Goal: Task Accomplishment & Management: Manage account settings

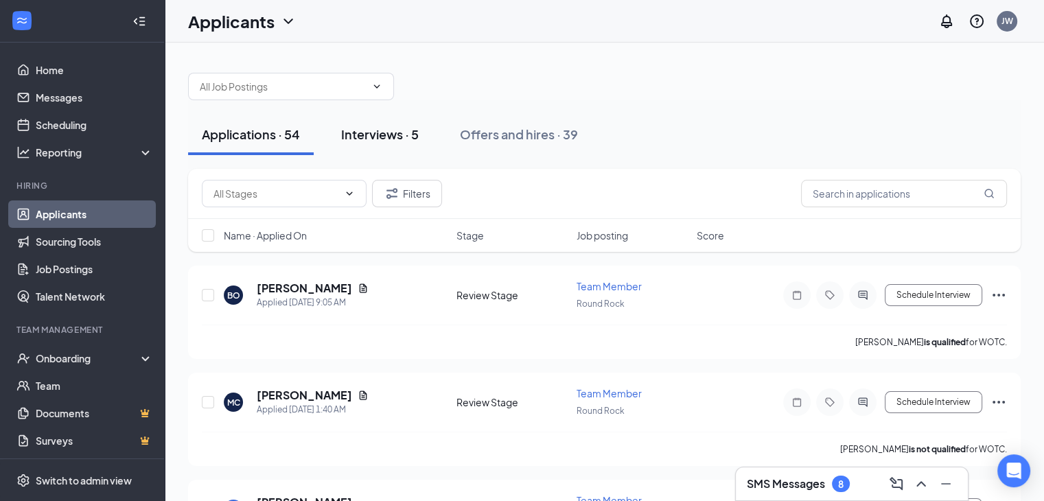
click at [393, 143] on button "Interviews · 5" at bounding box center [379, 134] width 105 height 41
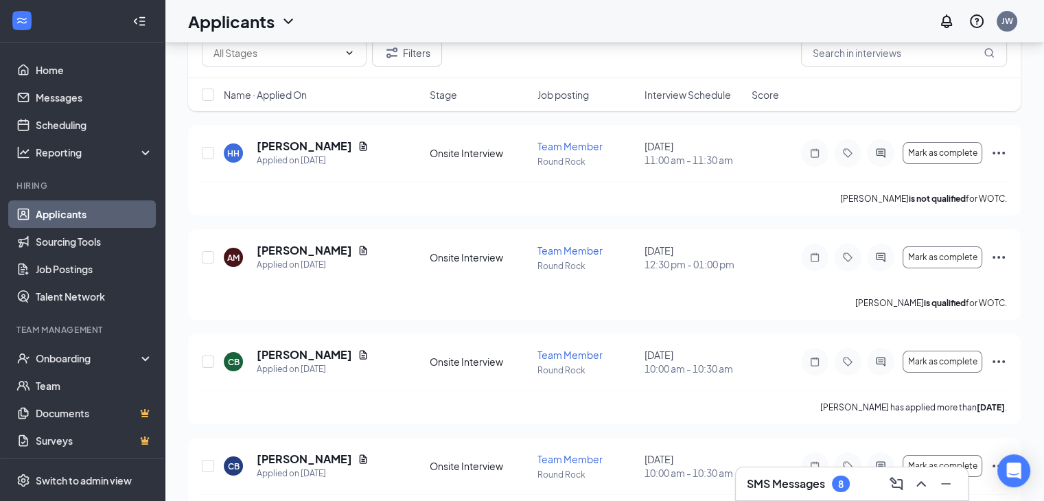
scroll to position [24, 0]
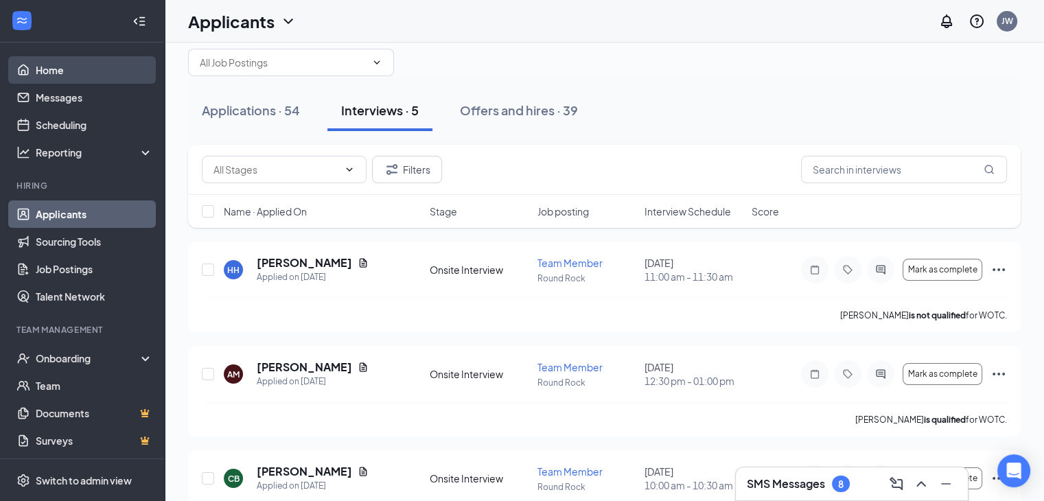
click at [62, 67] on link "Home" at bounding box center [94, 69] width 117 height 27
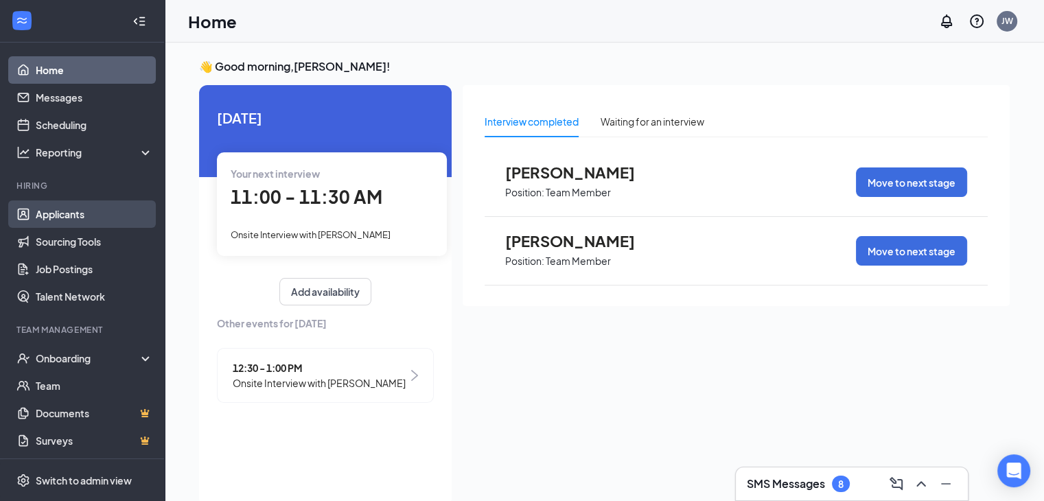
click at [54, 218] on link "Applicants" at bounding box center [94, 213] width 117 height 27
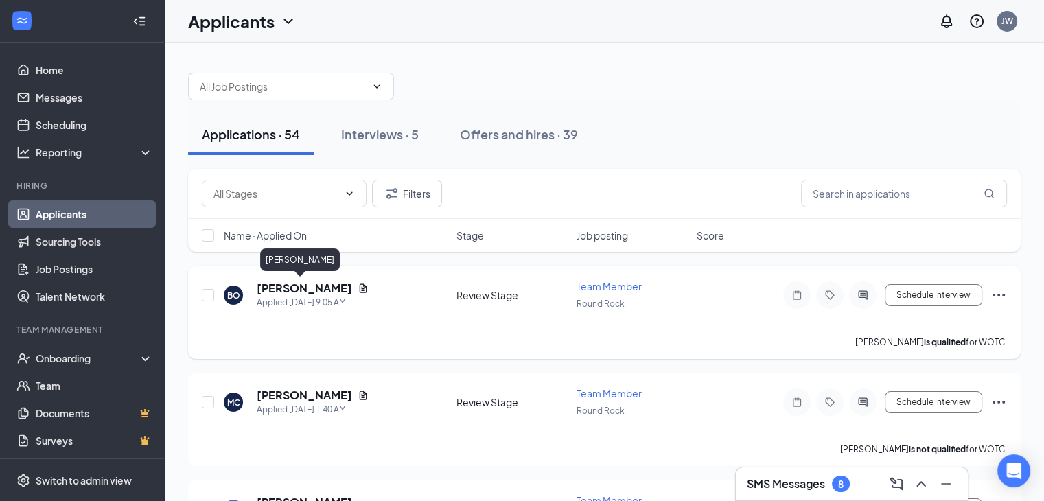
click at [264, 292] on h5 "[PERSON_NAME]" at bounding box center [304, 288] width 95 height 15
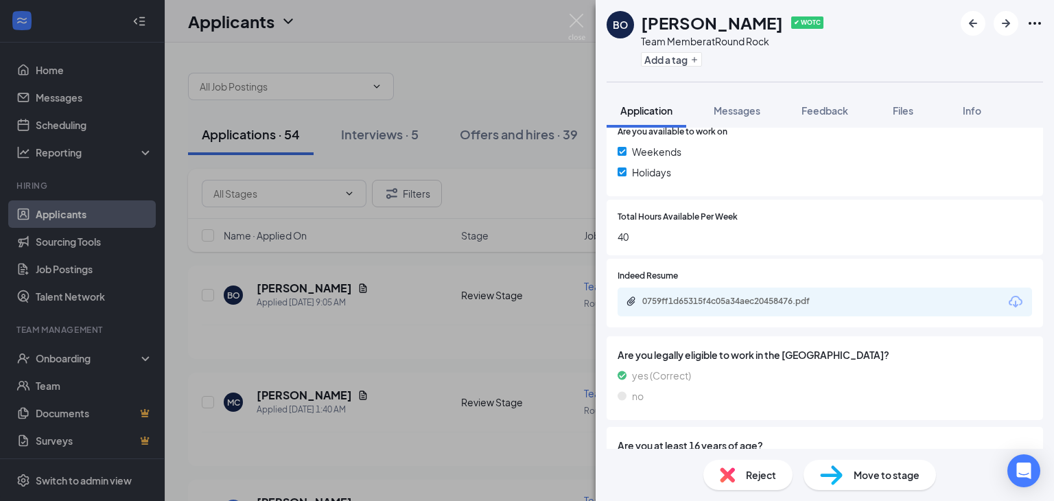
scroll to position [573, 0]
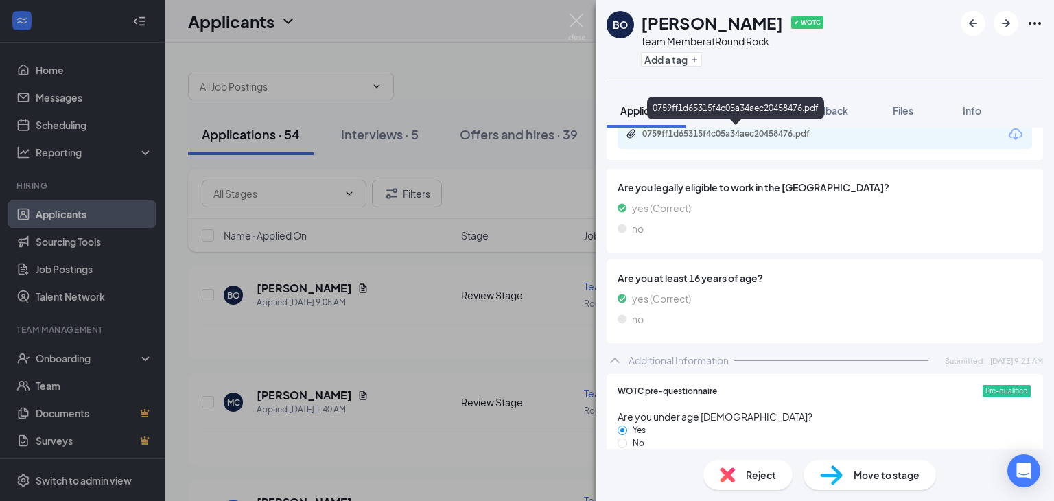
click at [767, 132] on div "0759ff1d65315f4c05a34aec20458476.pdf" at bounding box center [738, 133] width 192 height 11
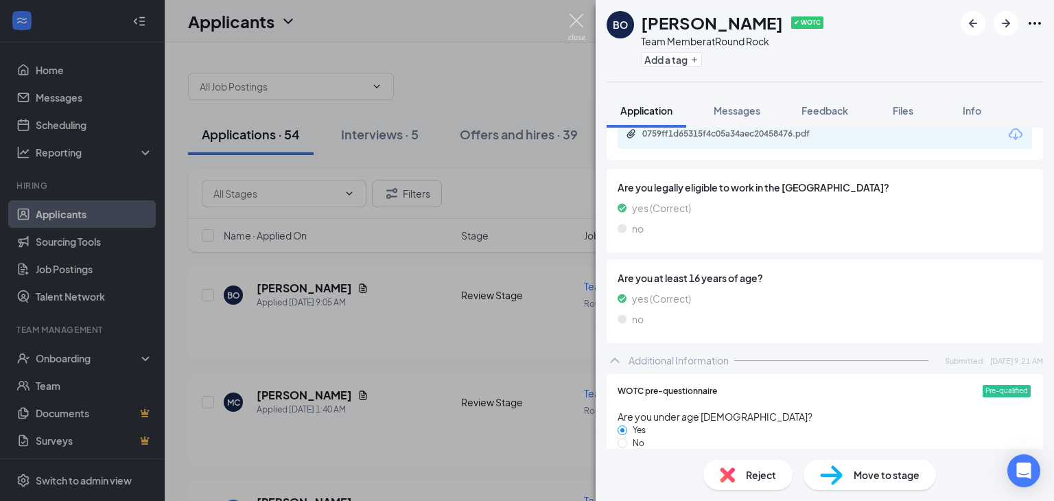
click at [582, 19] on img at bounding box center [576, 27] width 17 height 27
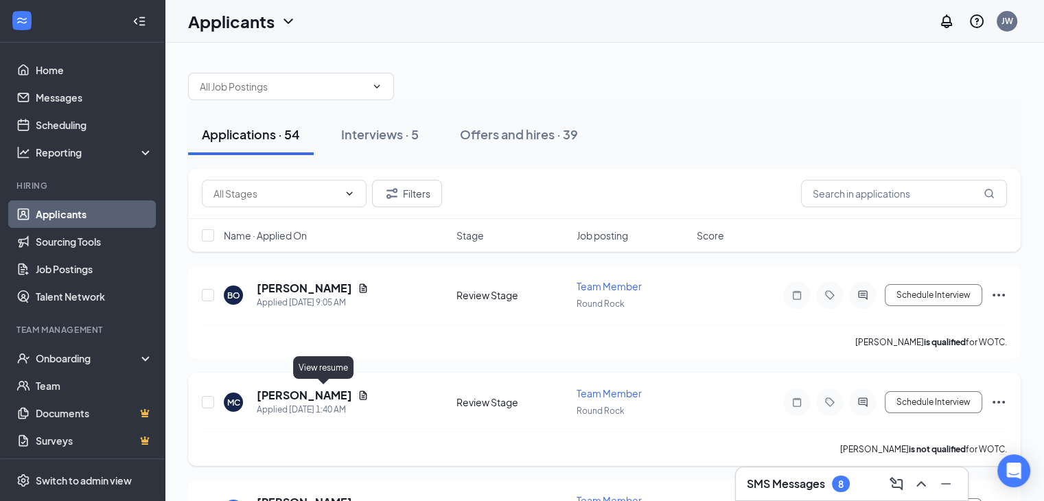
click at [358, 391] on icon "Document" at bounding box center [363, 395] width 11 height 11
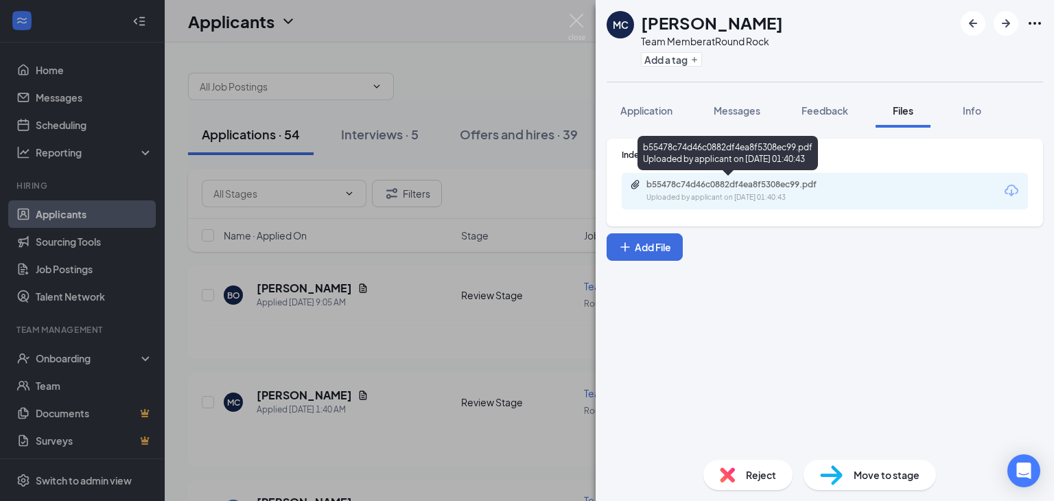
click at [758, 189] on div "b55478c74d46c0882df4ea8f5308ec99.pdf" at bounding box center [743, 184] width 192 height 11
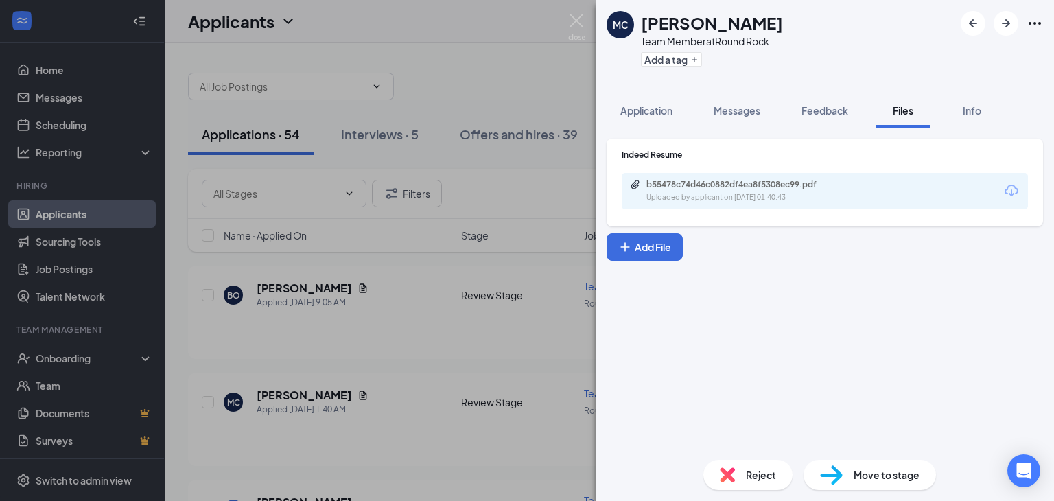
click at [515, 101] on div "MC [PERSON_NAME] Team Member at Round Rock Add a tag Application Messages Feedb…" at bounding box center [527, 250] width 1054 height 501
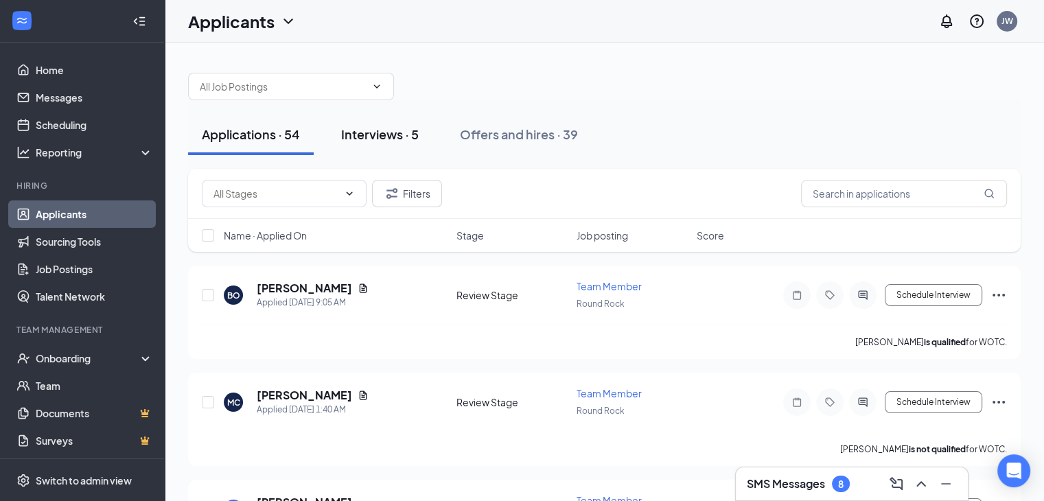
click at [397, 134] on div "Interviews · 5" at bounding box center [380, 134] width 78 height 17
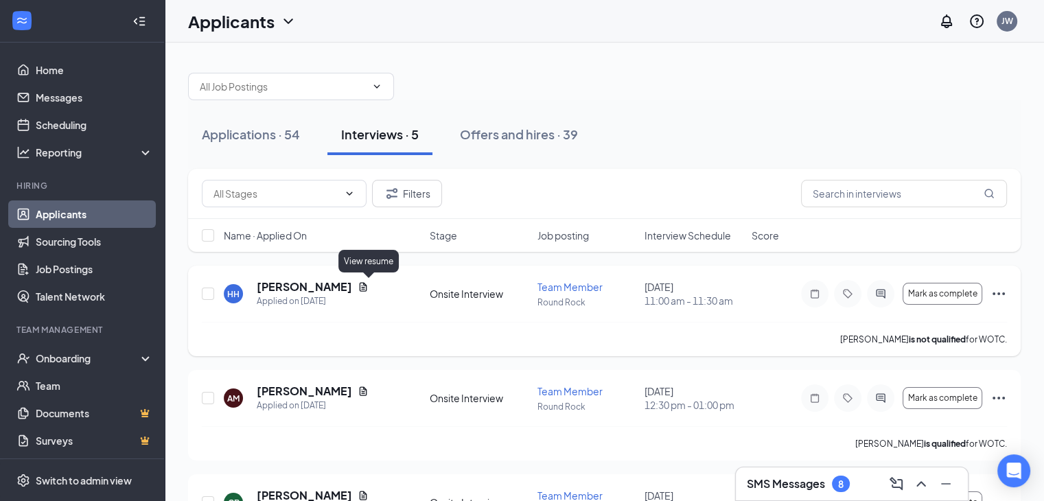
click at [367, 286] on icon "Document" at bounding box center [363, 286] width 11 height 11
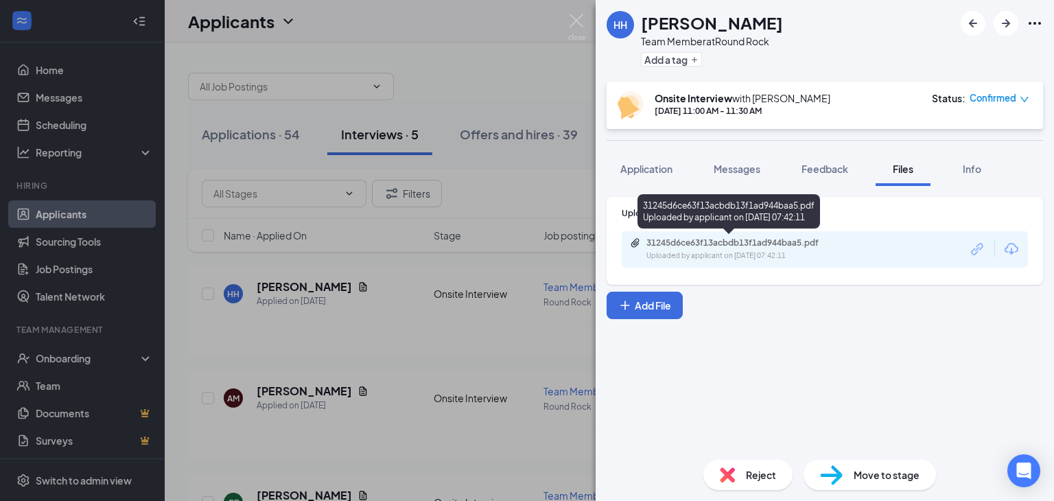
click at [752, 255] on div "Uploaded by applicant on [DATE] 07:42:11" at bounding box center [750, 256] width 206 height 11
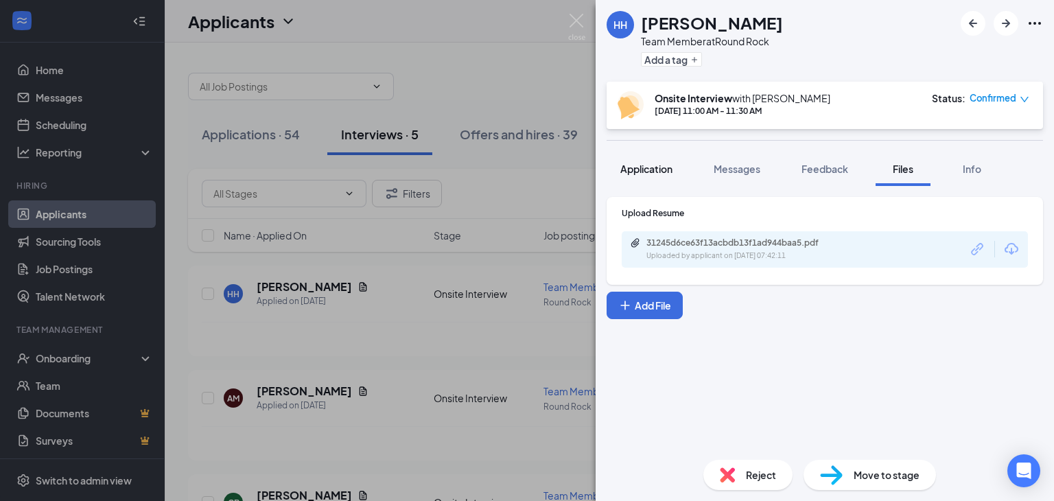
click at [658, 174] on span "Application" at bounding box center [646, 169] width 52 height 12
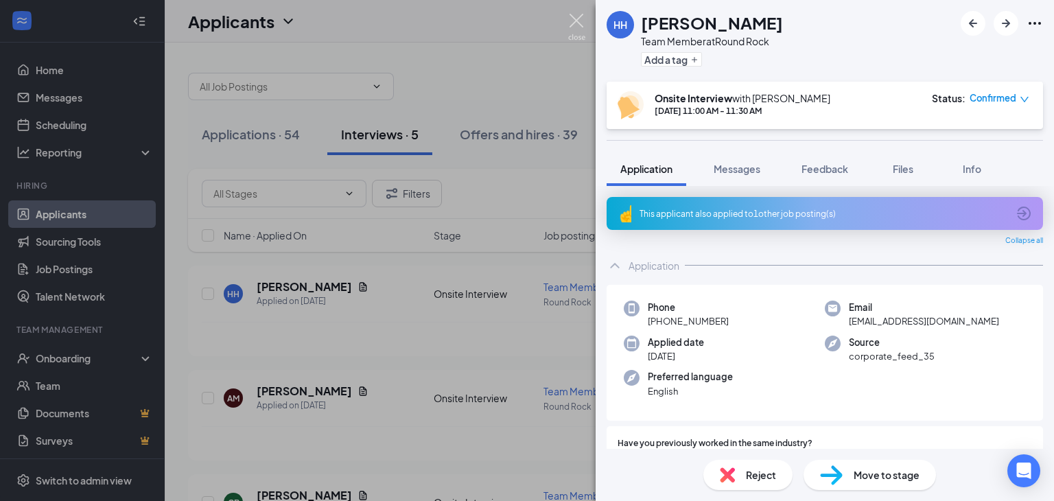
click at [574, 18] on img at bounding box center [576, 27] width 17 height 27
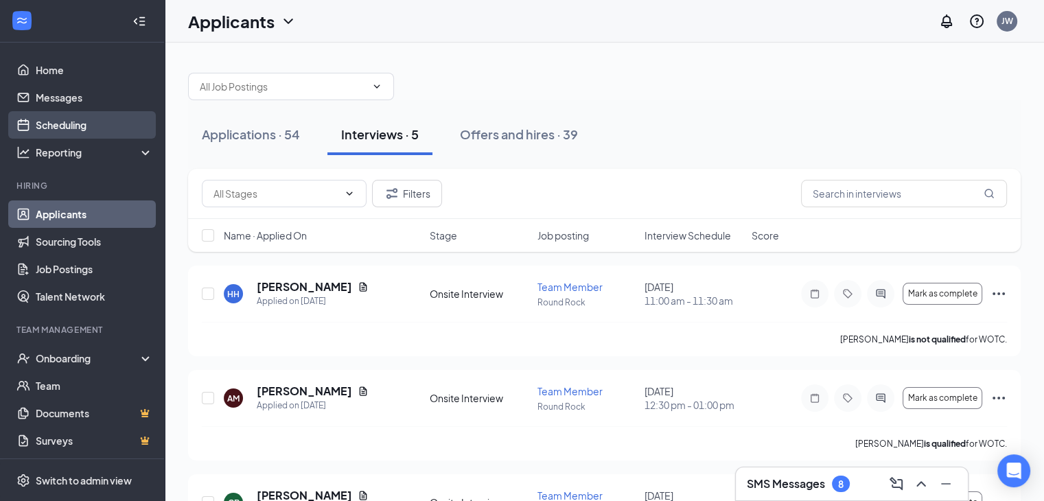
click at [58, 123] on link "Scheduling" at bounding box center [94, 124] width 117 height 27
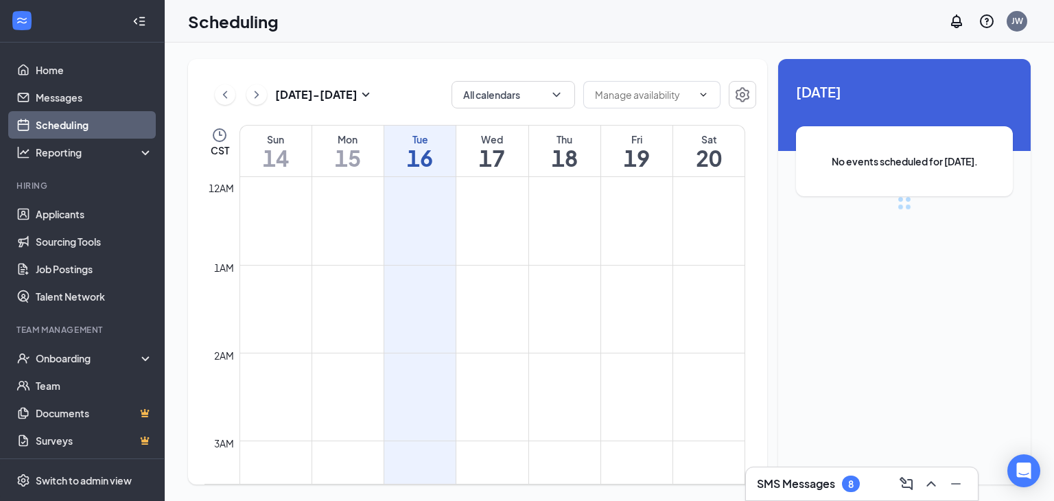
scroll to position [675, 0]
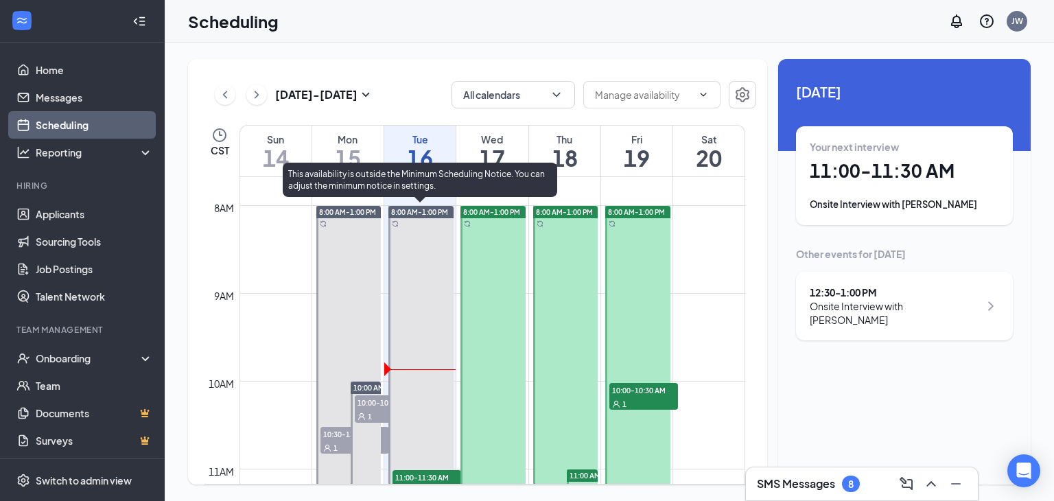
click at [426, 478] on span "11:00-11:30 AM" at bounding box center [427, 477] width 69 height 14
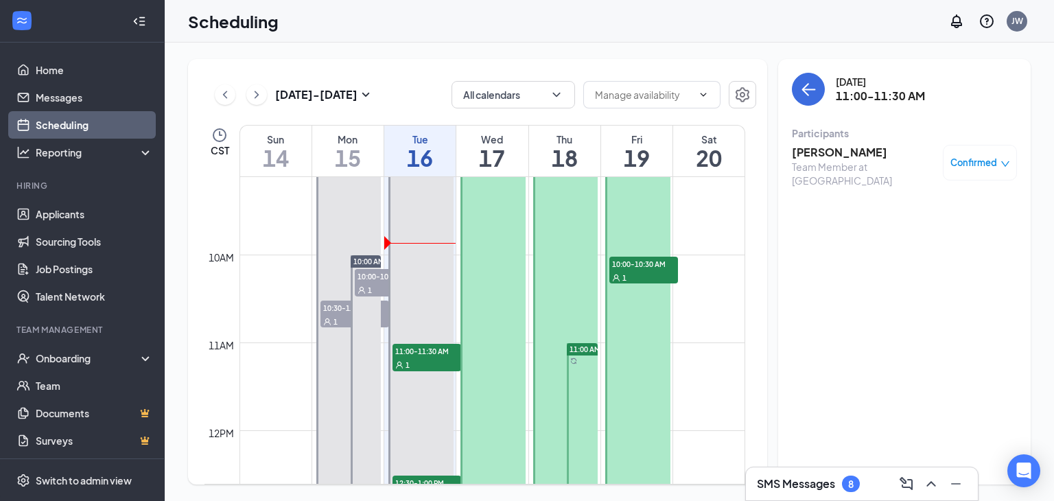
scroll to position [896, 0]
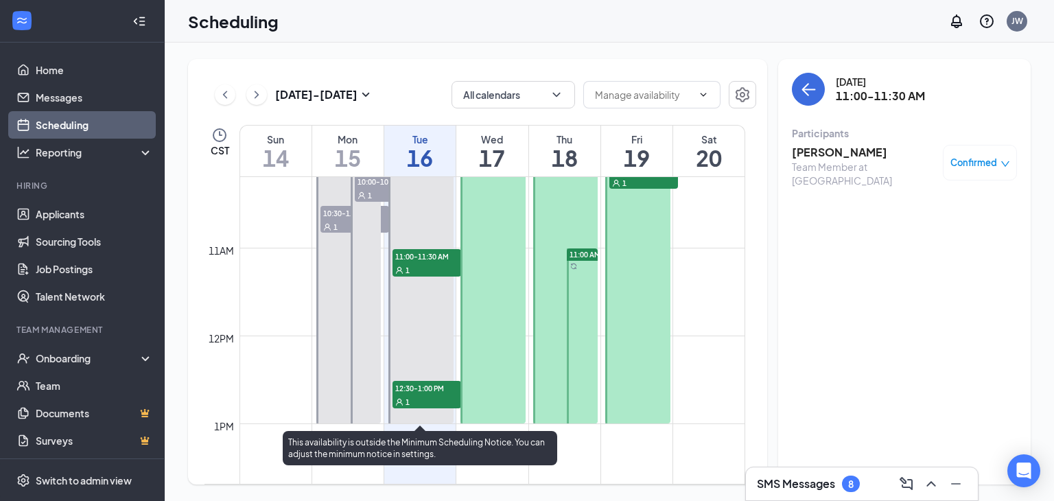
click at [413, 398] on div "1" at bounding box center [427, 402] width 69 height 14
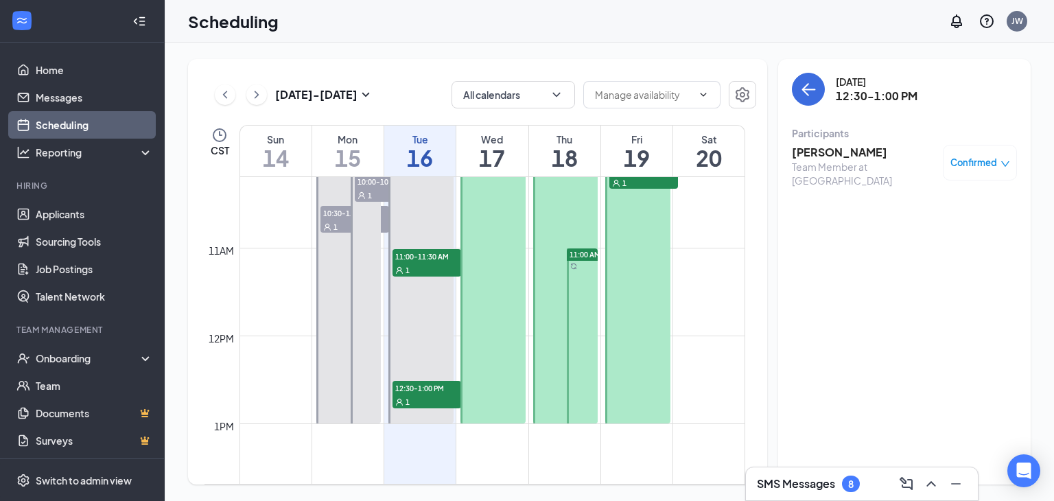
click at [830, 158] on h3 "[PERSON_NAME]" at bounding box center [864, 152] width 144 height 15
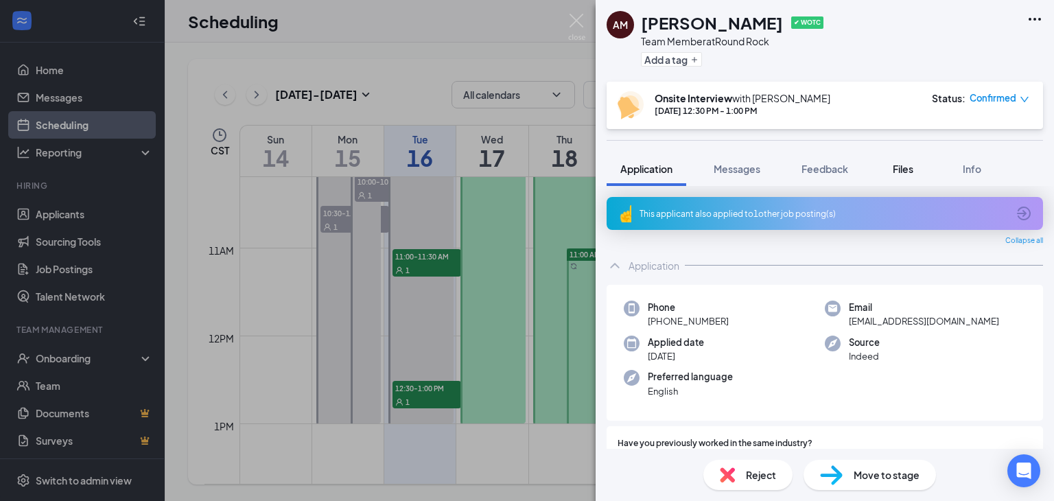
click at [898, 166] on span "Files" at bounding box center [903, 169] width 21 height 12
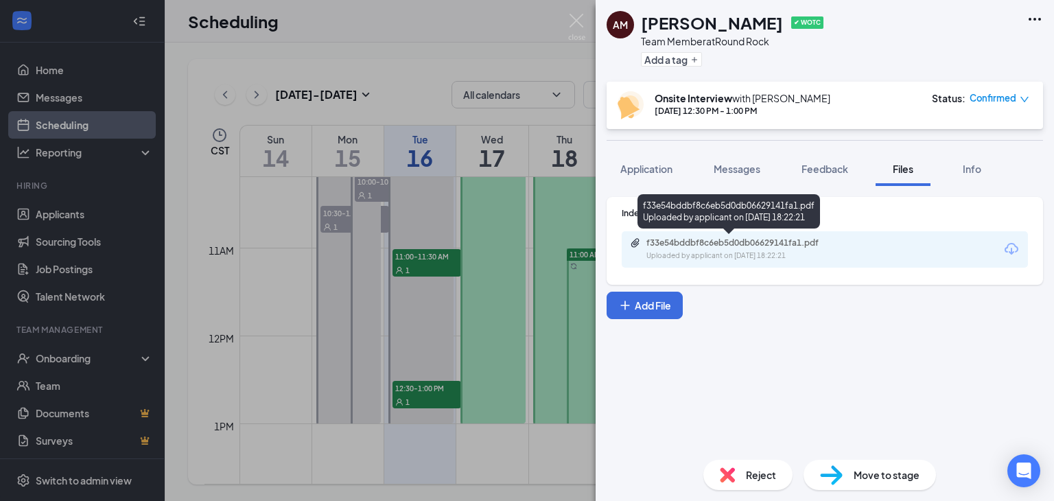
click at [721, 243] on div "f33e54bddbf8c6eb5d0db06629141fa1.pdf" at bounding box center [743, 242] width 192 height 11
click at [684, 255] on div "Uploaded by applicant on [DATE] 18:22:21" at bounding box center [750, 256] width 206 height 11
